Goal: Find specific page/section: Find specific page/section

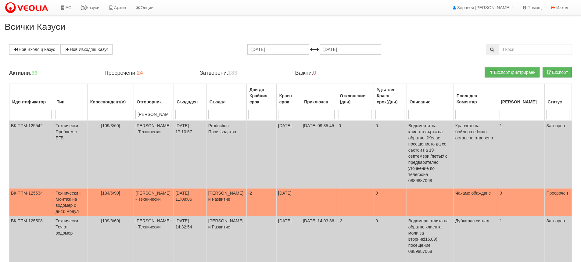
select select "2"
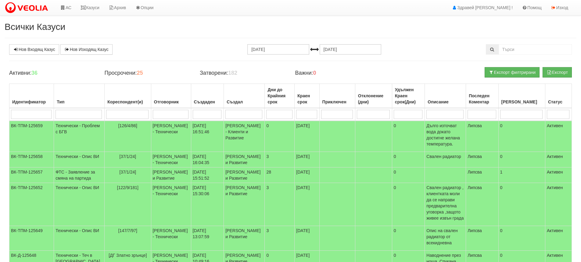
click at [163, 115] on input "search" at bounding box center [171, 114] width 36 height 9
click at [72, 115] on input "search" at bounding box center [79, 114] width 46 height 9
type input "мо"
type input "мон"
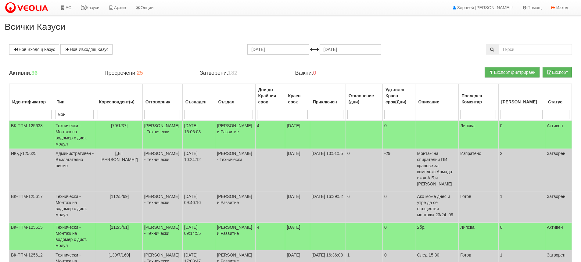
type input "мон"
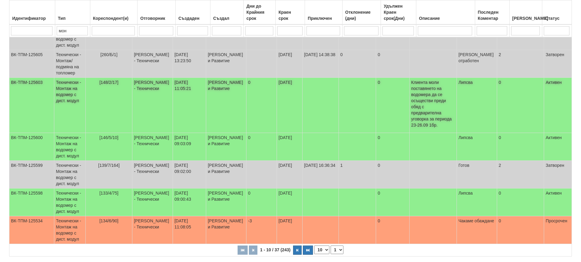
scroll to position [183, 0]
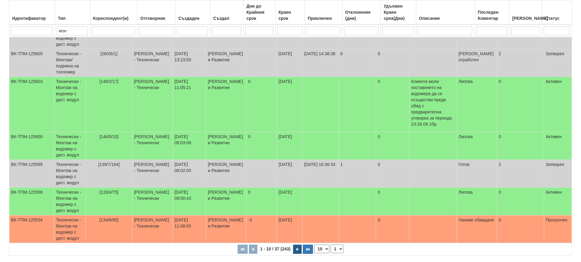
type input "мон"
click at [297, 248] on icon "button" at bounding box center [298, 249] width 2 height 3
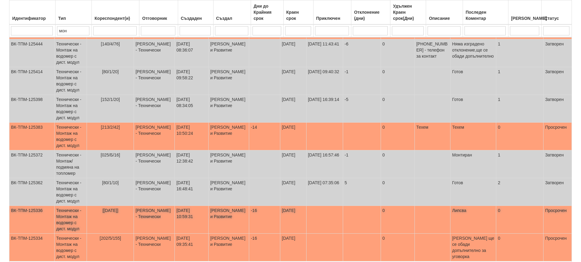
scroll to position [178, 0]
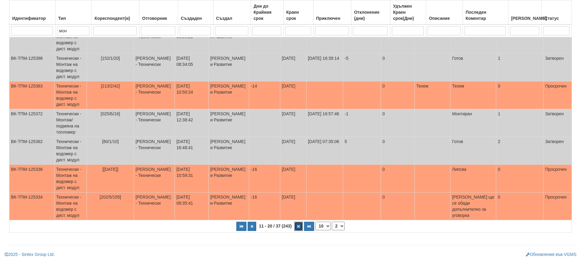
click at [299, 227] on icon "button" at bounding box center [299, 226] width 2 height 3
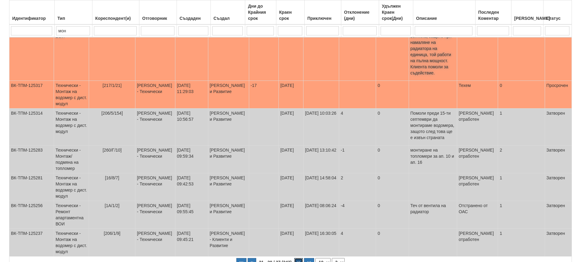
scroll to position [197, 0]
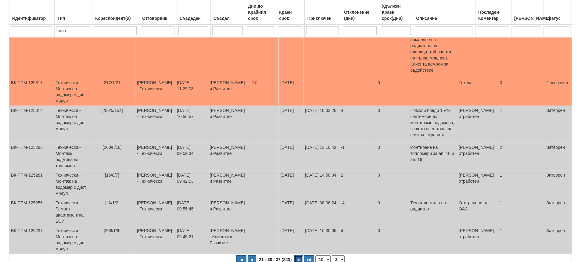
click at [297, 255] on button "button" at bounding box center [298, 259] width 9 height 9
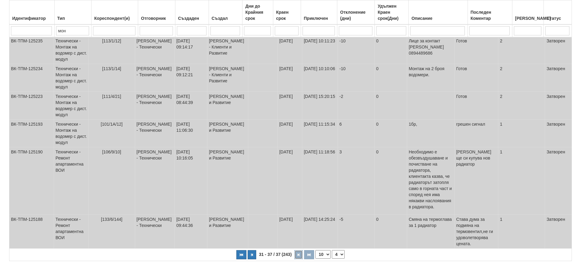
scroll to position [129, 0]
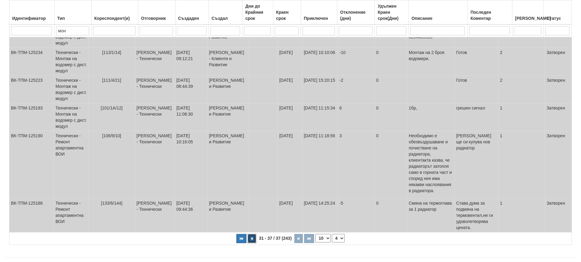
click at [254, 234] on button "button" at bounding box center [252, 238] width 9 height 9
select select "3"
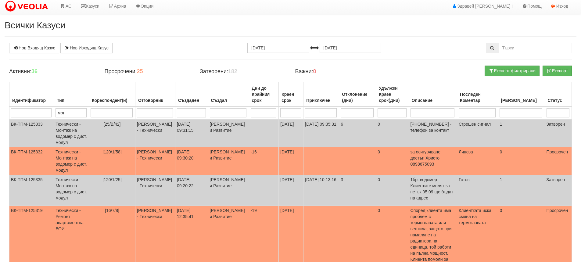
scroll to position [0, 0]
